Goal: Check status: Check status

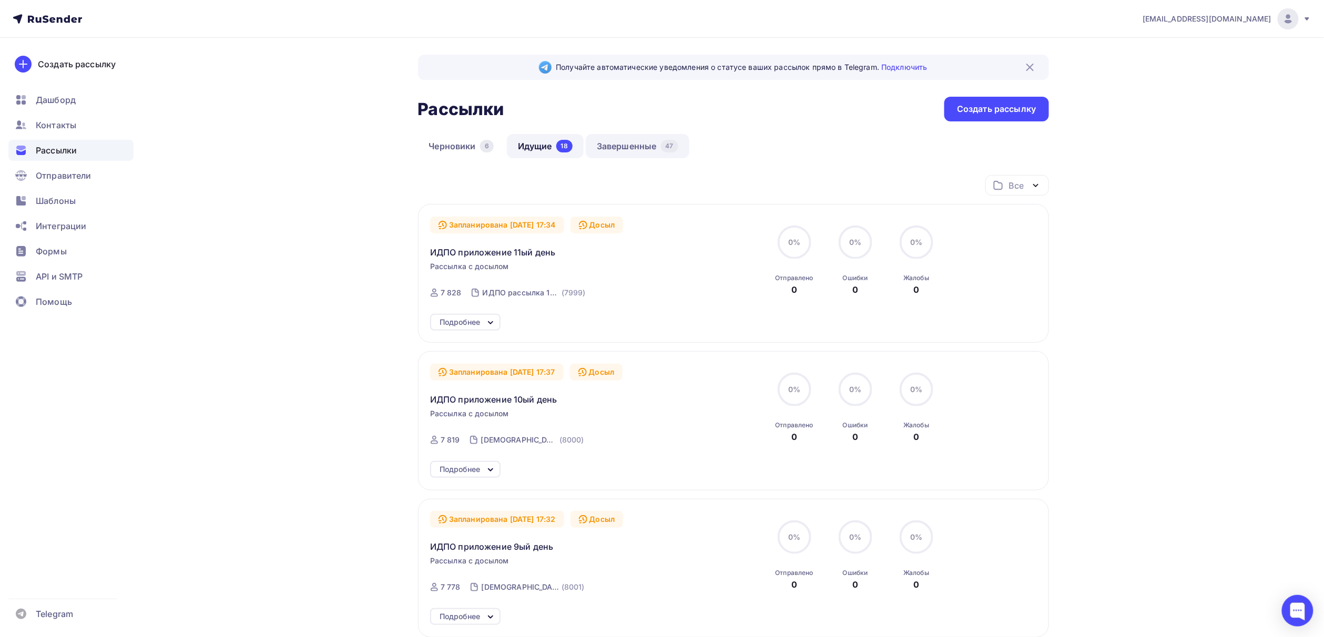
click at [624, 154] on link "Завершенные 47" at bounding box center [638, 146] width 104 height 24
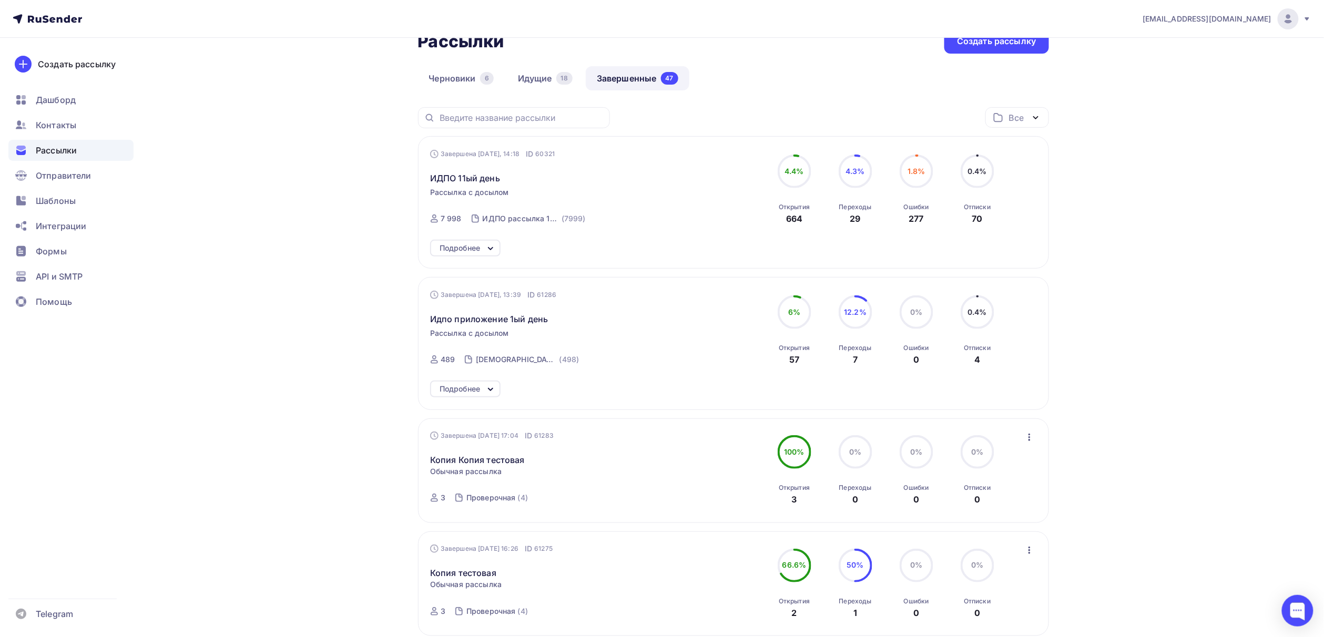
scroll to position [70, 0]
click at [538, 64] on link "Идущие 18" at bounding box center [545, 76] width 77 height 24
